Goal: Information Seeking & Learning: Learn about a topic

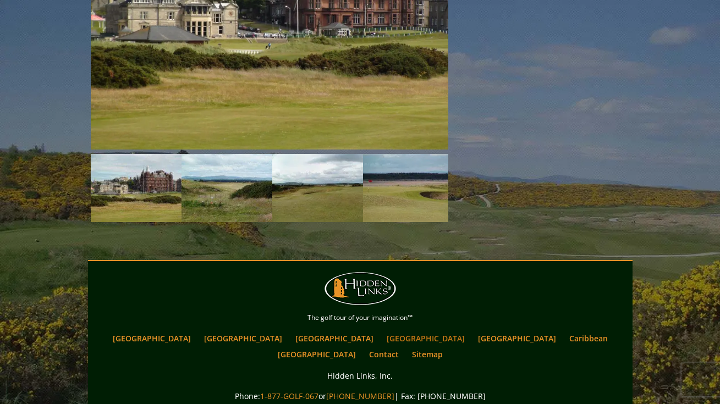
scroll to position [1700, 0]
click at [240, 331] on link "[GEOGRAPHIC_DATA]" at bounding box center [243, 339] width 89 height 16
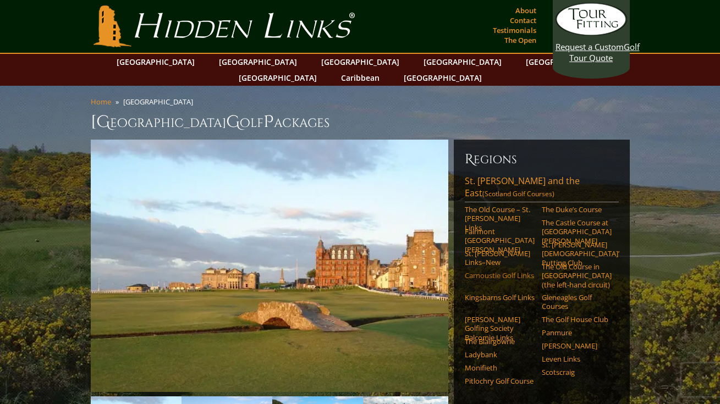
click at [480, 271] on link "Carnoustie Golf Links" at bounding box center [500, 275] width 70 height 9
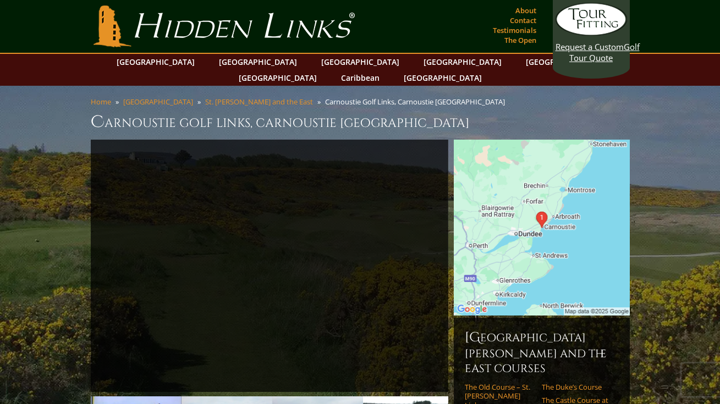
click at [548, 151] on img at bounding box center [542, 228] width 176 height 176
